Goal: Task Accomplishment & Management: Use online tool/utility

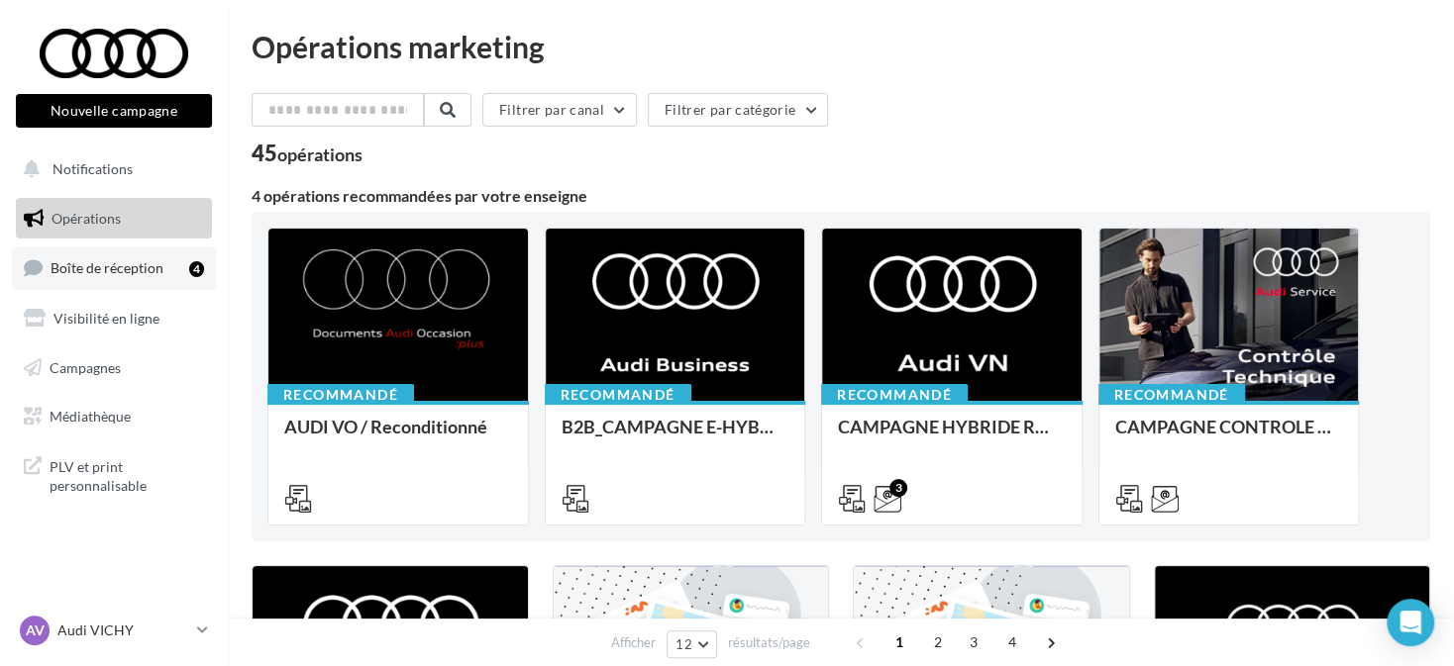
click at [201, 276] on div "4" at bounding box center [196, 268] width 15 height 20
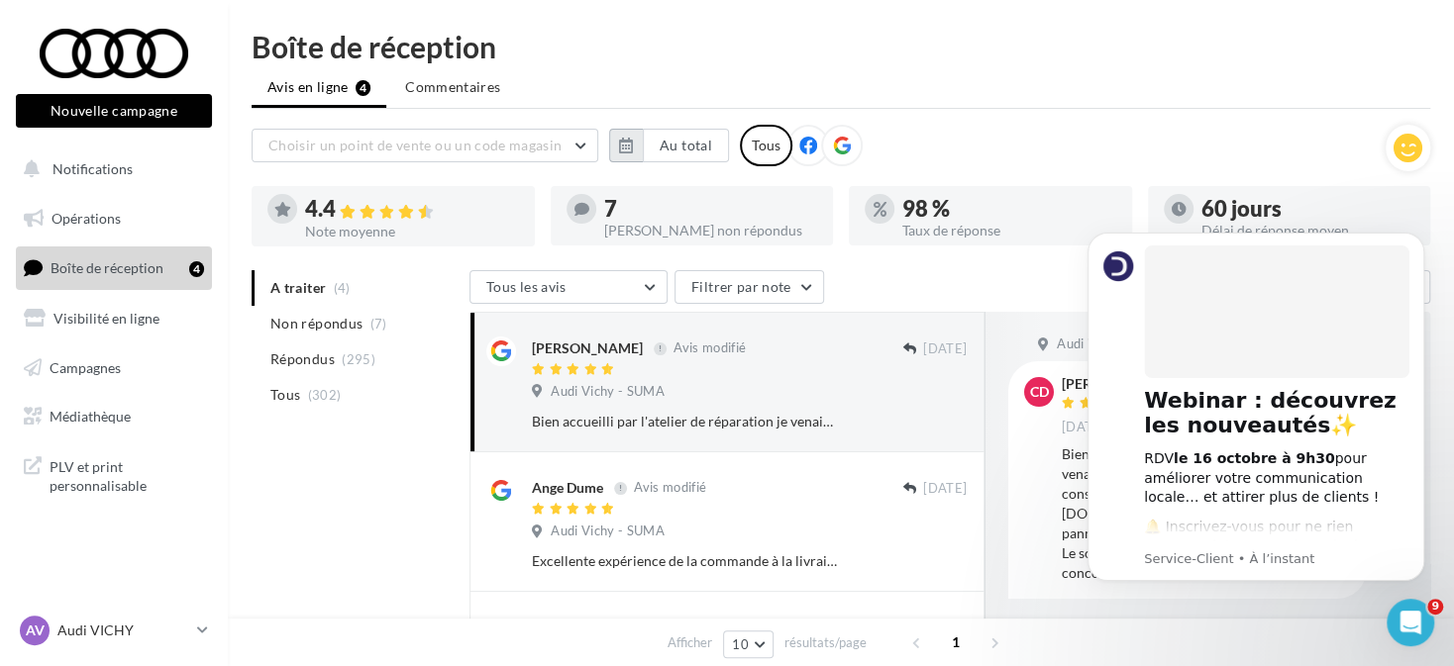
click at [620, 144] on icon "button" at bounding box center [626, 146] width 14 height 16
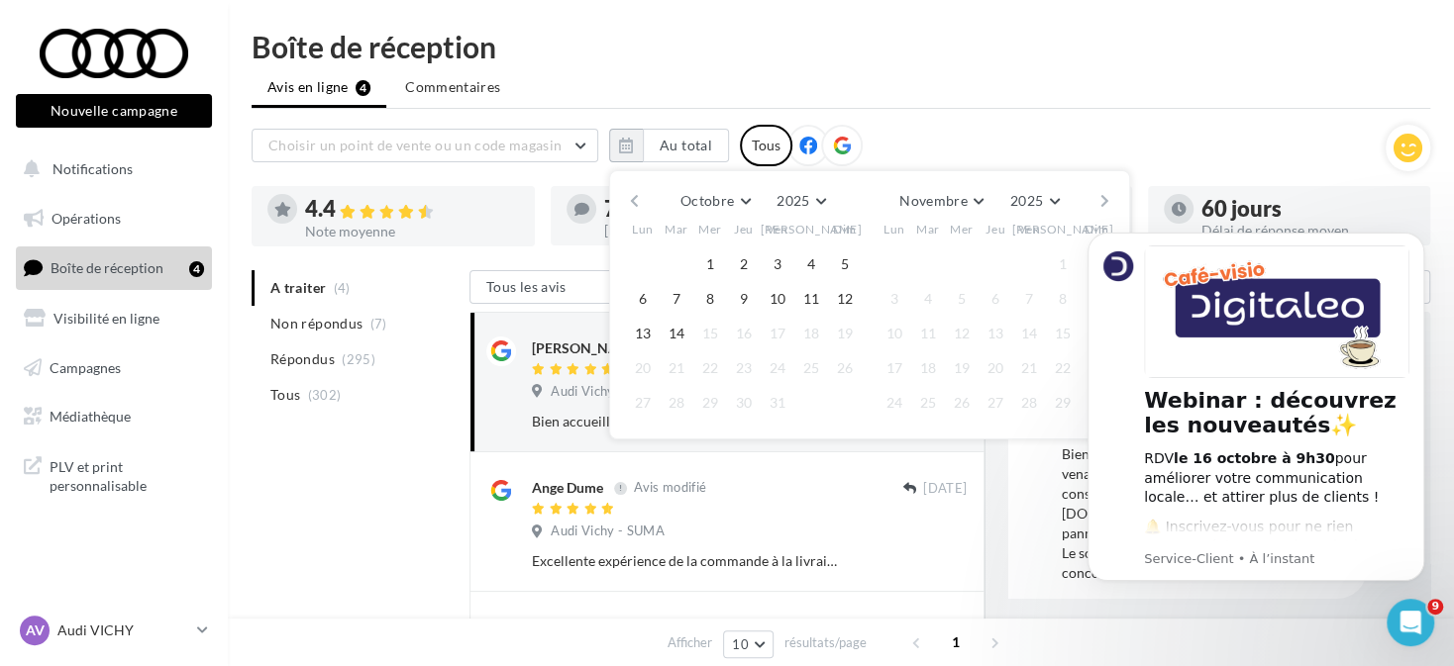
click at [629, 195] on button "button" at bounding box center [634, 201] width 17 height 28
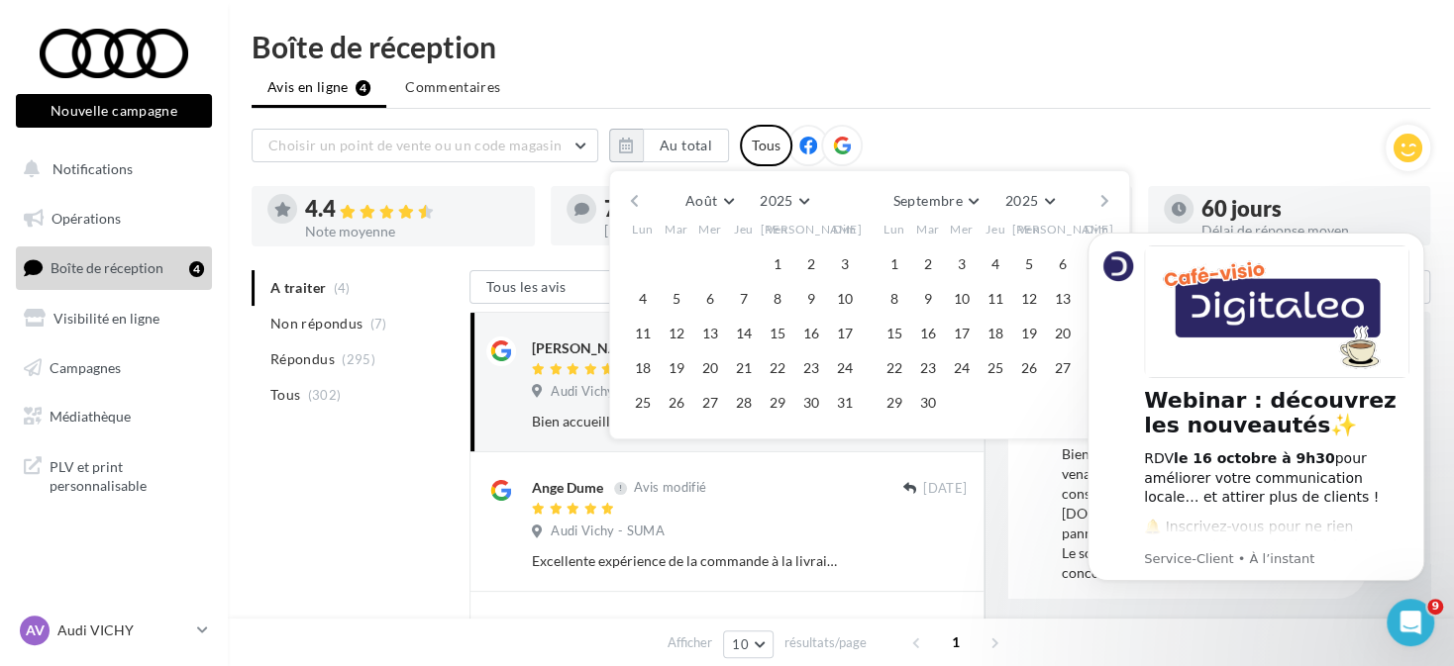
click at [629, 195] on button "button" at bounding box center [634, 201] width 17 height 28
click at [677, 250] on button "1" at bounding box center [676, 265] width 30 height 30
click at [1100, 193] on button "button" at bounding box center [1104, 201] width 17 height 28
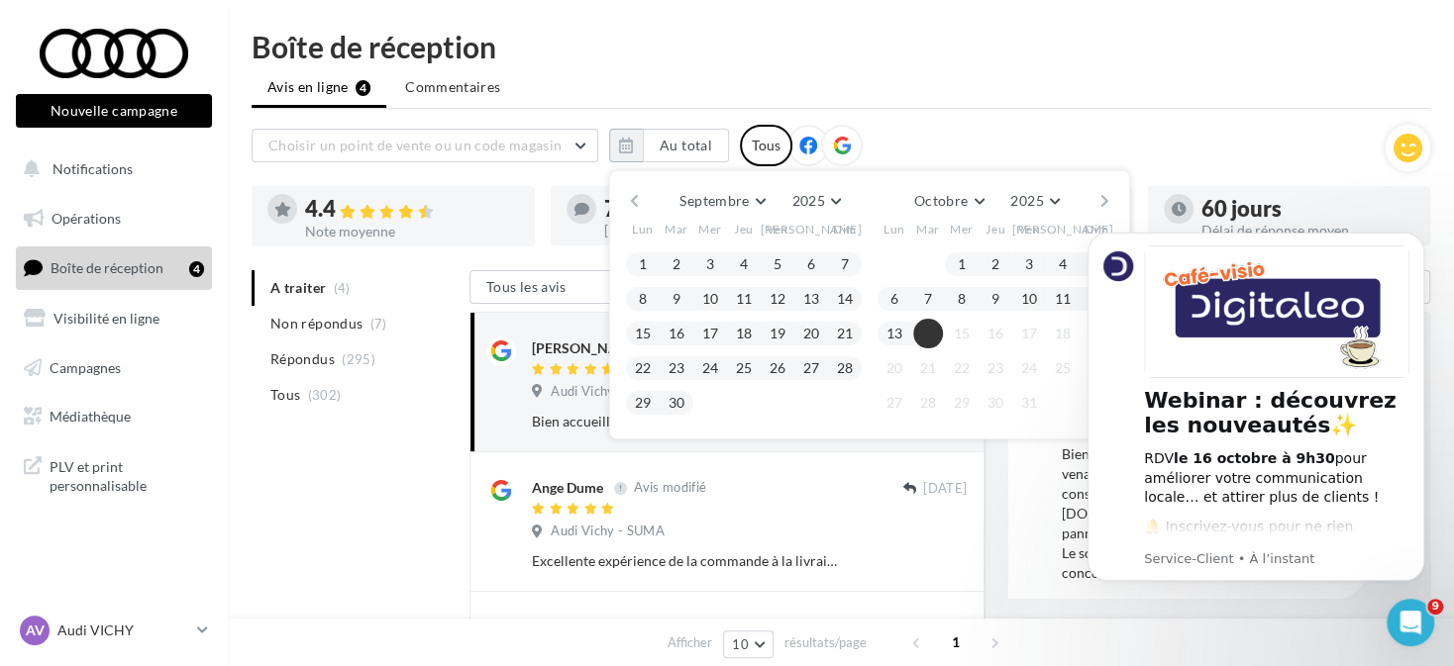
click at [932, 321] on button "14" at bounding box center [928, 334] width 30 height 30
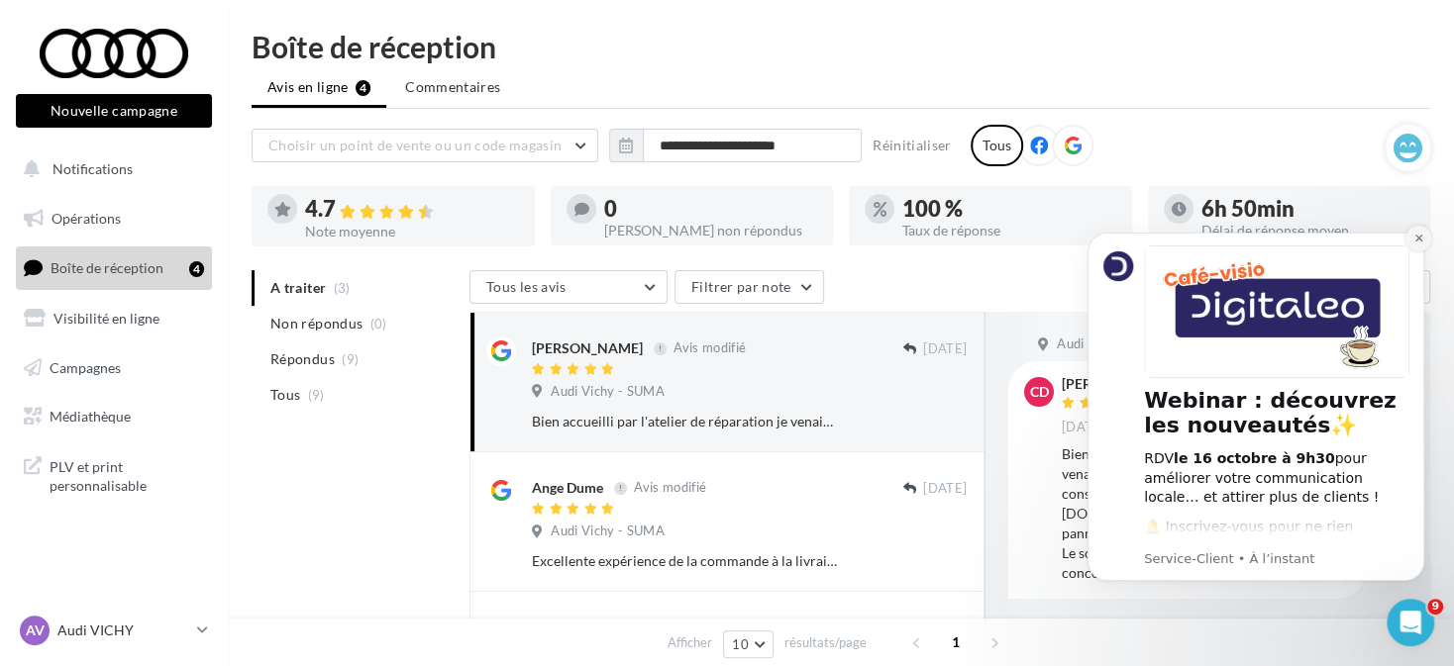
click at [1424, 236] on button "Dismiss notification" at bounding box center [1418, 239] width 26 height 26
